Goal: Transaction & Acquisition: Purchase product/service

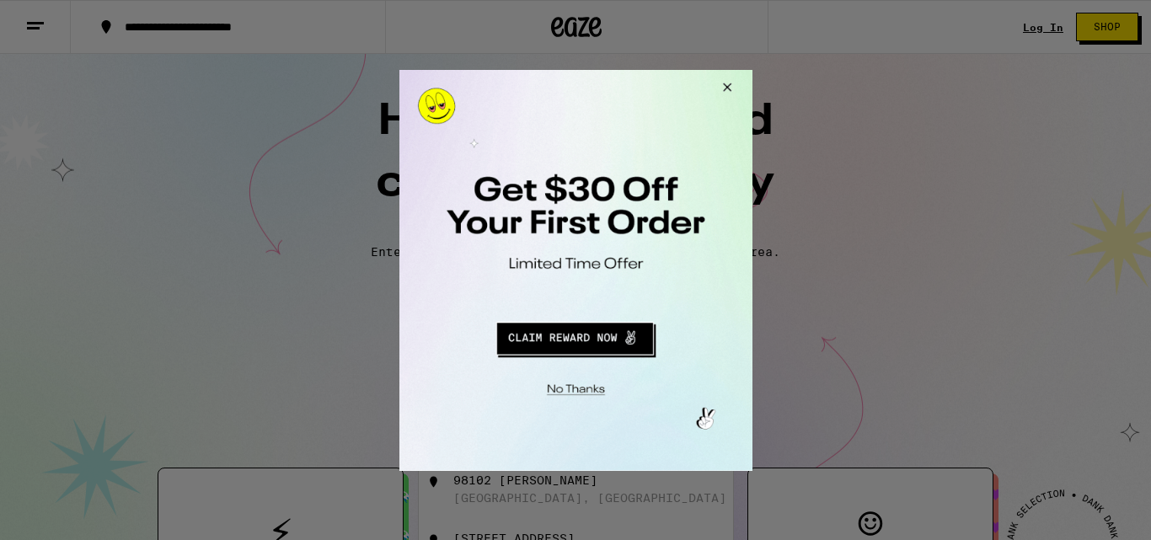
click at [584, 396] on button "Close Modal" at bounding box center [572, 386] width 343 height 26
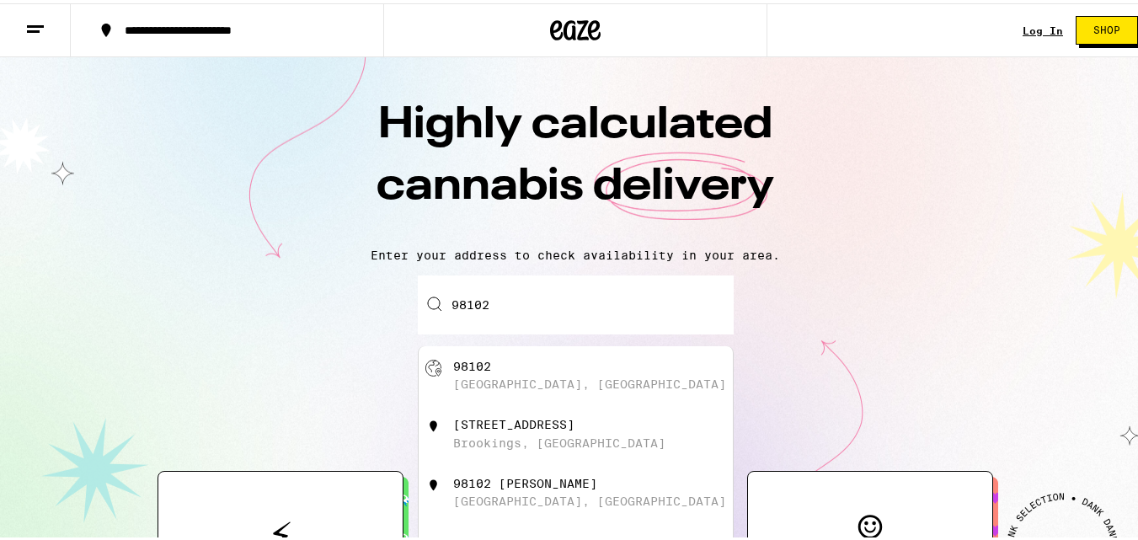
click at [596, 318] on input "98102" at bounding box center [576, 301] width 316 height 59
click at [526, 428] on div "[STREET_ADDRESS]" at bounding box center [513, 421] width 121 height 13
type input "[STREET_ADDRESS]"
